Goal: Information Seeking & Learning: Learn about a topic

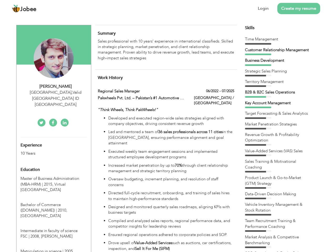
click at [54, 92] on div "[GEOGRAPHIC_DATA] , Valid [GEOGRAPHIC_DATA] ID [GEOGRAPHIC_DATA]" at bounding box center [55, 99] width 70 height 18
click at [56, 86] on div "[PERSON_NAME]" at bounding box center [55, 87] width 70 height 6
click at [56, 93] on div "[GEOGRAPHIC_DATA] , Valid [GEOGRAPHIC_DATA] ID [GEOGRAPHIC_DATA]" at bounding box center [55, 99] width 70 height 18
click at [54, 137] on div "Experience 10 Years" at bounding box center [48, 146] width 62 height 19
click at [48, 151] on div "10 Years" at bounding box center [47, 154] width 54 height 6
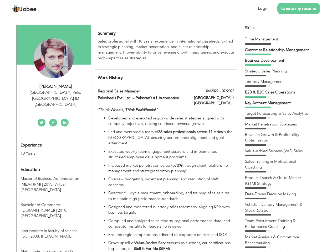
click at [54, 165] on div "Education" at bounding box center [48, 170] width 62 height 11
click at [54, 176] on span "Master of Business Administration (MBA-HRM) | 2015," at bounding box center [49, 181] width 59 height 11
click at [54, 202] on span "Bachelor of Commerce ([DOMAIN_NAME]) | 2010," at bounding box center [43, 207] width 47 height 11
click at [54, 228] on span "Intermediate in faculty of science FSC | 2008," at bounding box center [48, 233] width 57 height 11
click at [54, 249] on span "Matriculation in science | 2005," at bounding box center [46, 251] width 53 height 5
